Goal: Manage account settings

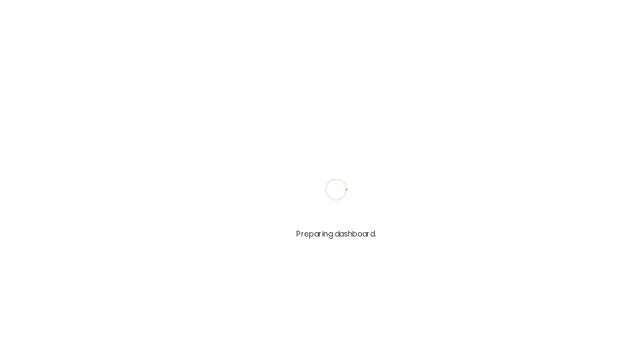
type input "**********"
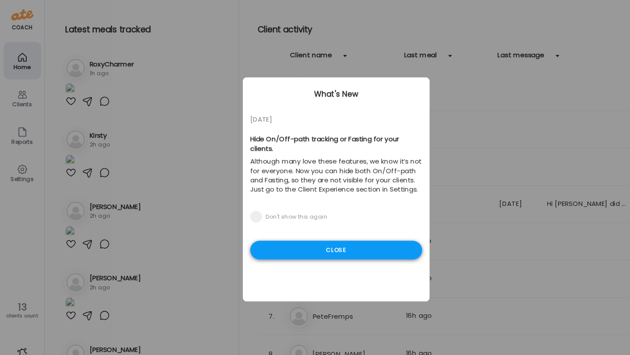
click at [301, 226] on div "Close" at bounding box center [315, 235] width 161 height 18
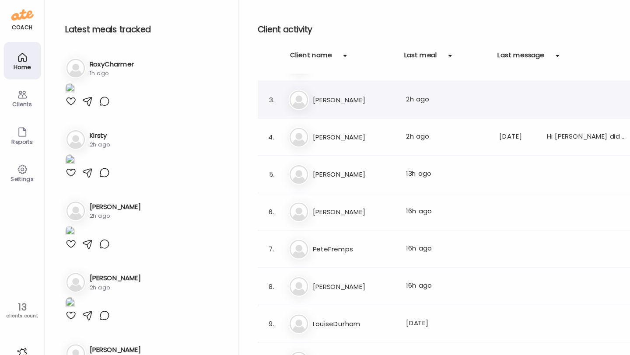
scroll to position [70, 0]
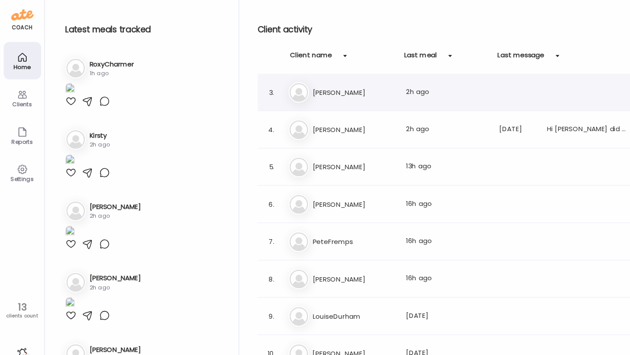
click at [337, 126] on h3 "[PERSON_NAME]" at bounding box center [331, 121] width 77 height 11
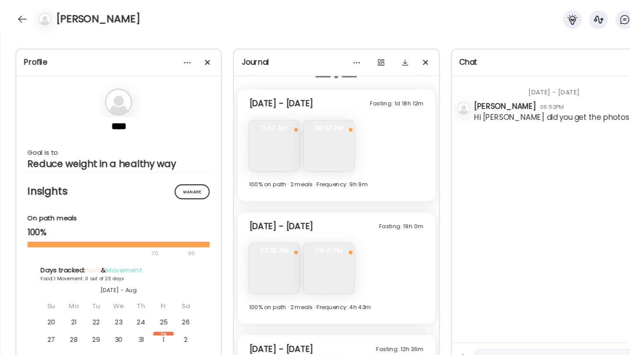
scroll to position [1811, 0]
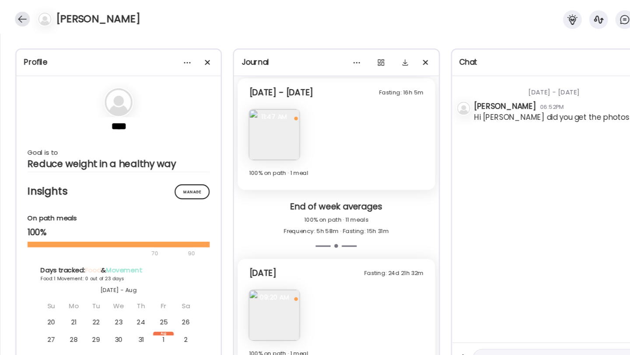
click at [19, 20] on div at bounding box center [21, 18] width 14 height 14
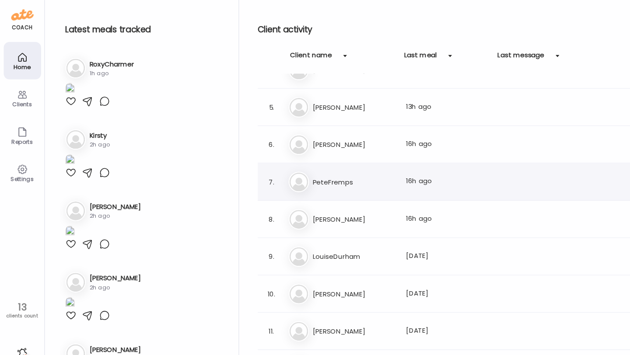
scroll to position [126, 0]
click at [329, 177] on div "Pe PeteFremps Last meal: 16h ago" at bounding box center [430, 170] width 320 height 19
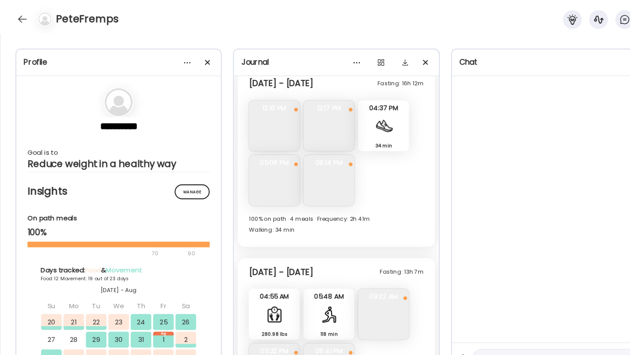
scroll to position [5740, 0]
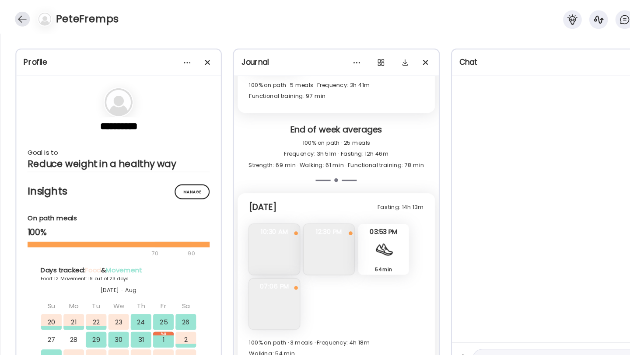
click at [24, 19] on div at bounding box center [21, 18] width 14 height 14
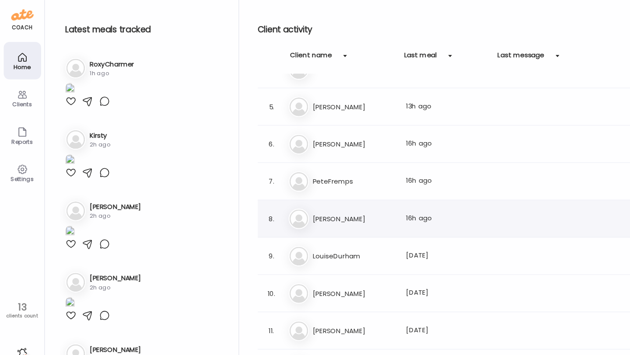
scroll to position [165, 0]
